Goal: Task Accomplishment & Management: Manage account settings

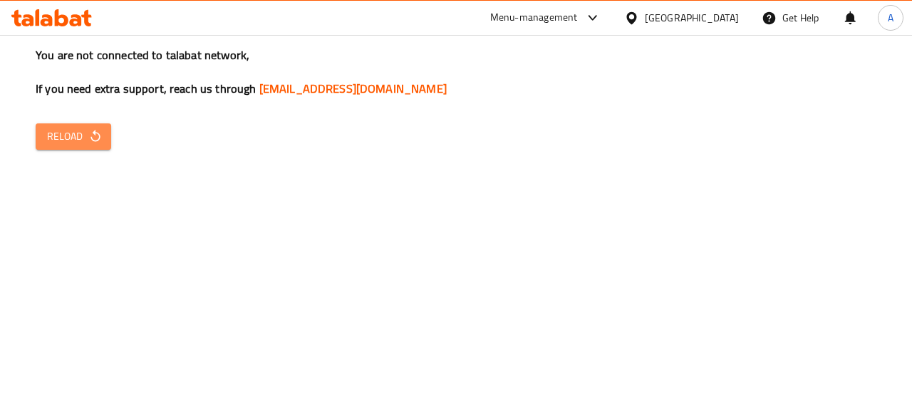
click at [83, 140] on span "Reload" at bounding box center [73, 137] width 53 height 18
click at [73, 130] on span "Reload" at bounding box center [73, 137] width 53 height 18
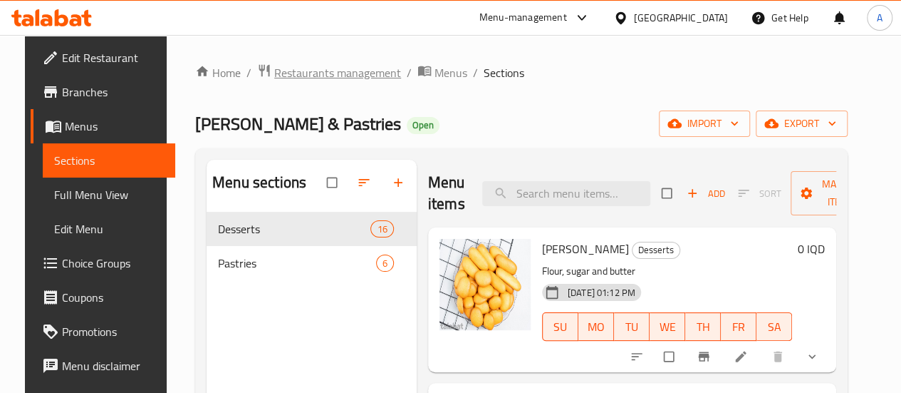
click at [280, 76] on span "Restaurants management" at bounding box center [337, 72] width 127 height 17
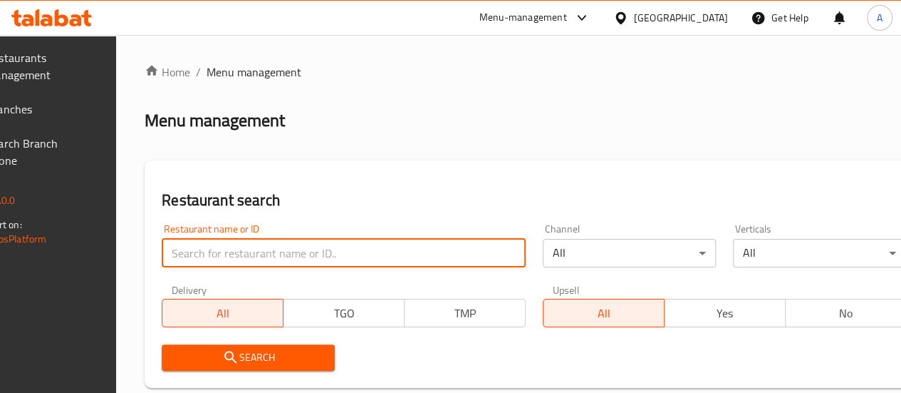
click at [279, 265] on input "search" at bounding box center [344, 253] width 364 height 29
paste input "Family Restaurant, Al Amriya"
click button "Search" at bounding box center [248, 357] width 173 height 26
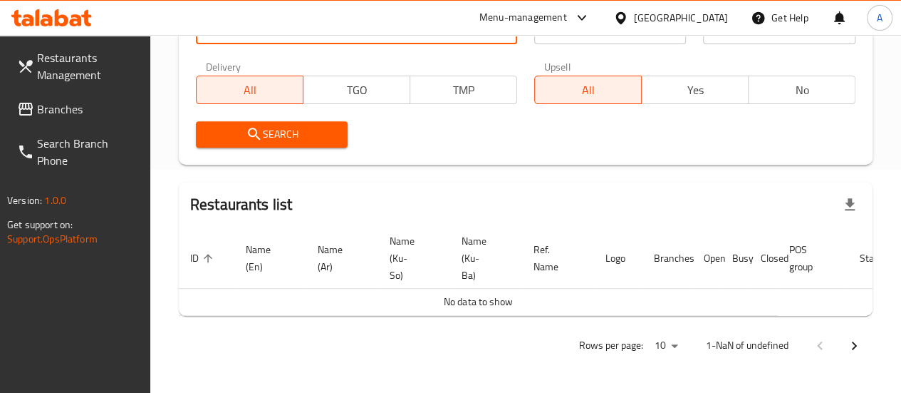
scroll to position [0, 0]
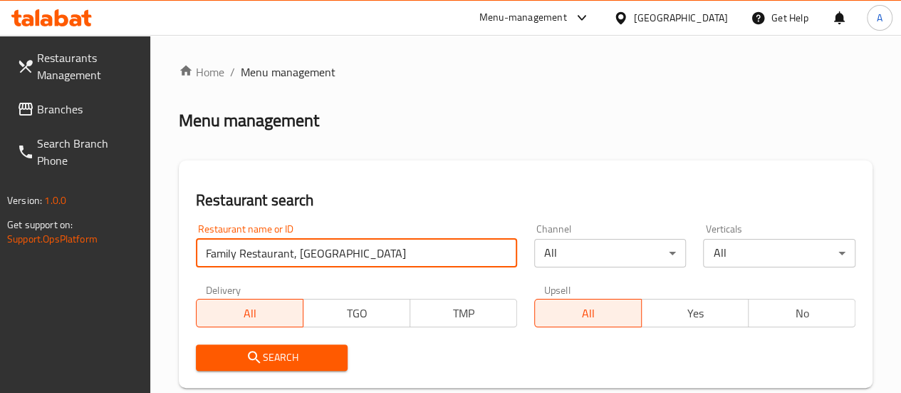
click at [309, 256] on input "Family Restaurant, Al Amriya" at bounding box center [356, 253] width 321 height 29
click at [298, 254] on input "Family Restaurant, Al Amriya" at bounding box center [356, 253] width 321 height 29
type input "Family Restaurant"
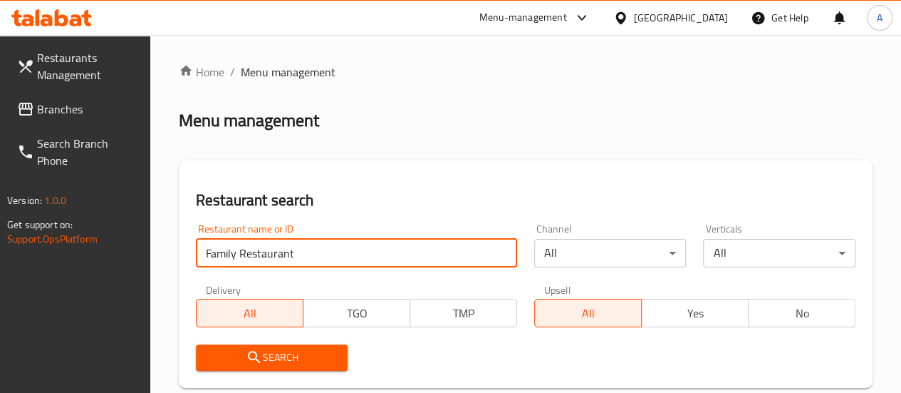
click button "Search" at bounding box center [272, 357] width 152 height 26
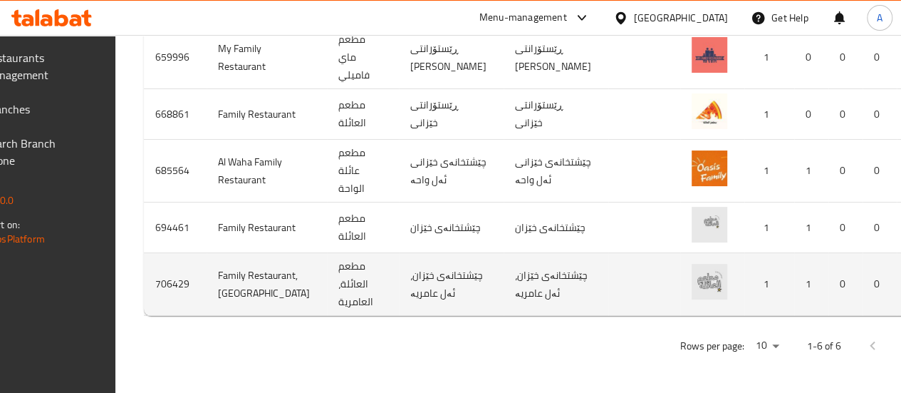
scroll to position [0, 152]
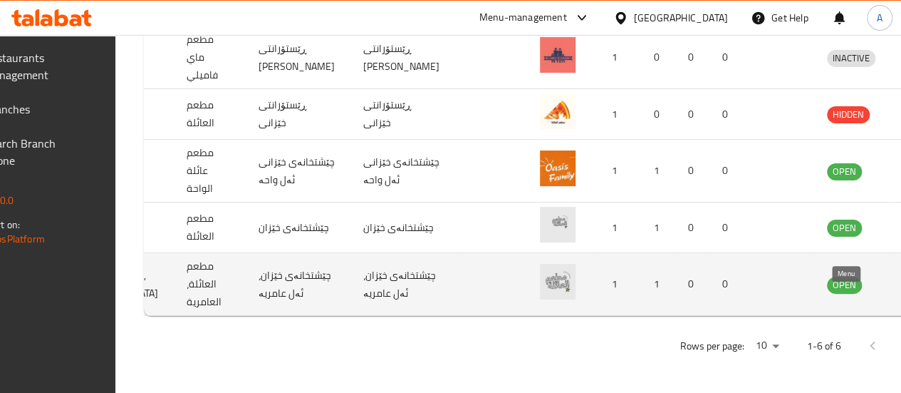
click at [905, 285] on icon "enhanced table" at bounding box center [913, 285] width 16 height 12
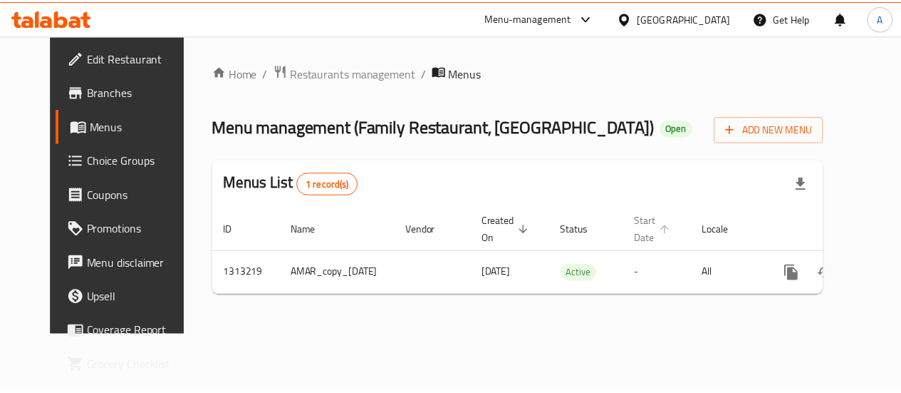
scroll to position [0, 38]
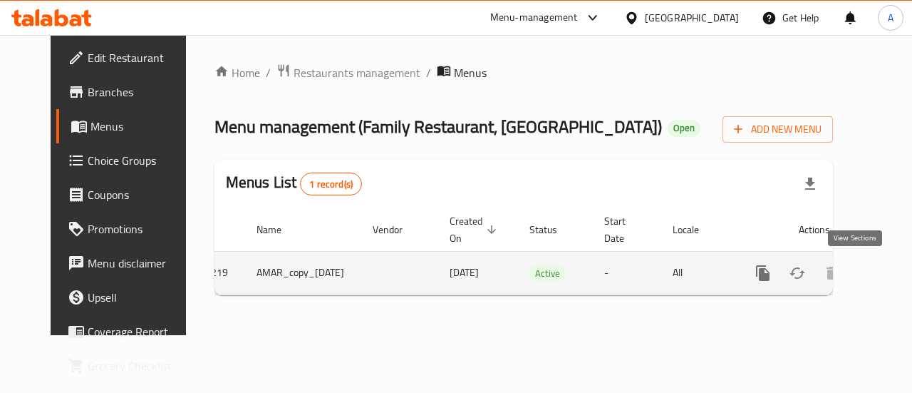
click at [859, 272] on icon "enhanced table" at bounding box center [865, 272] width 17 height 17
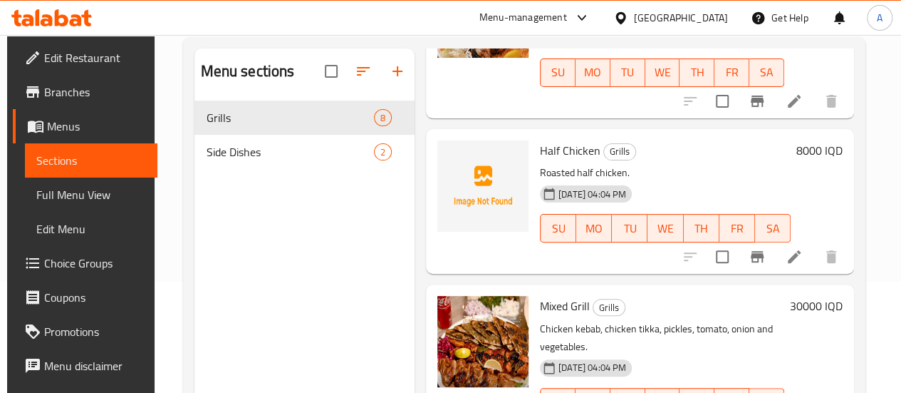
scroll to position [662, 0]
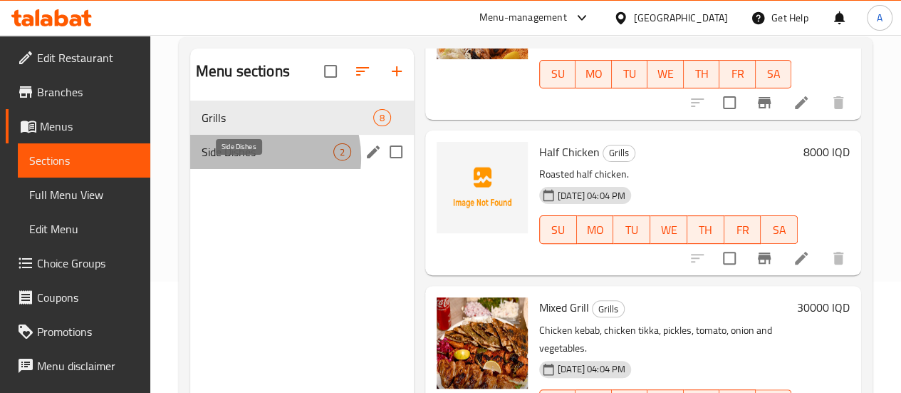
click at [255, 160] on span "Side Dishes" at bounding box center [268, 151] width 132 height 17
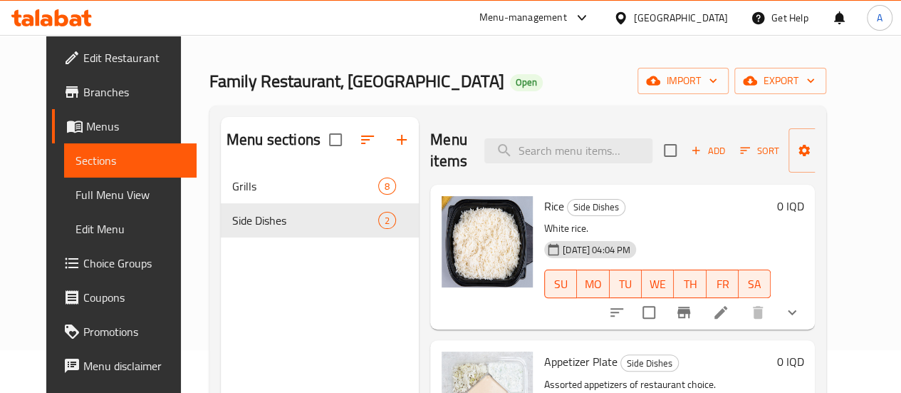
scroll to position [42, 0]
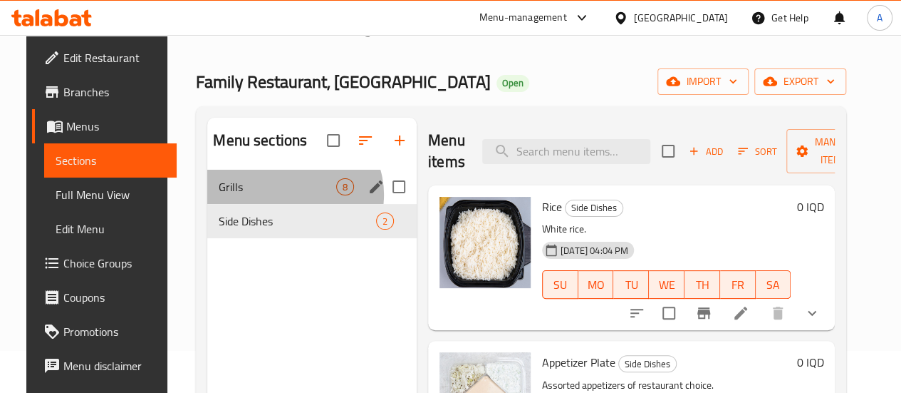
click at [276, 204] on div "Grills 8" at bounding box center [311, 187] width 209 height 34
